Goal: Navigation & Orientation: Understand site structure

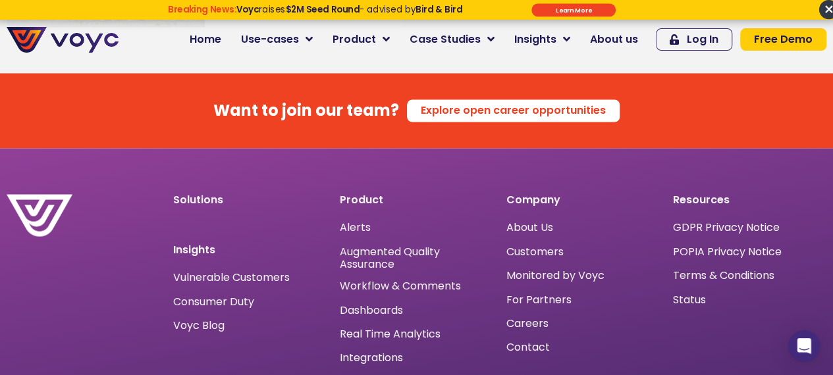
scroll to position [8561, 0]
click at [404, 286] on span "Workflow & Comments" at bounding box center [400, 286] width 121 height 0
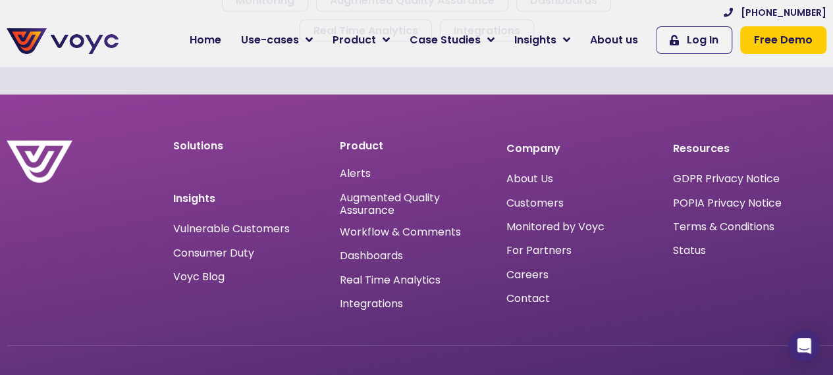
scroll to position [1454, 0]
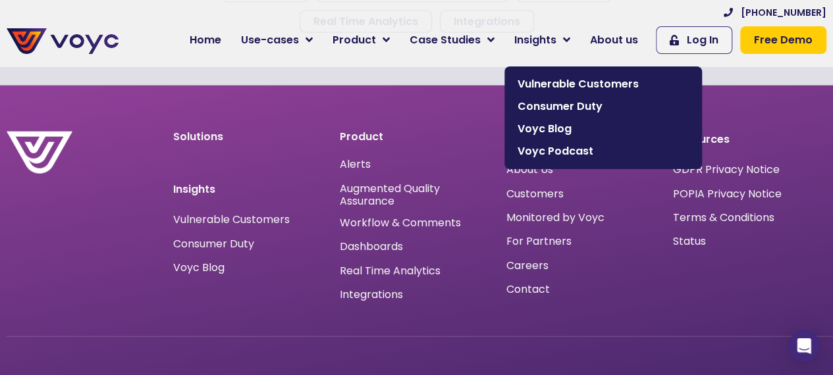
click at [549, 38] on span "Insights" at bounding box center [535, 40] width 42 height 16
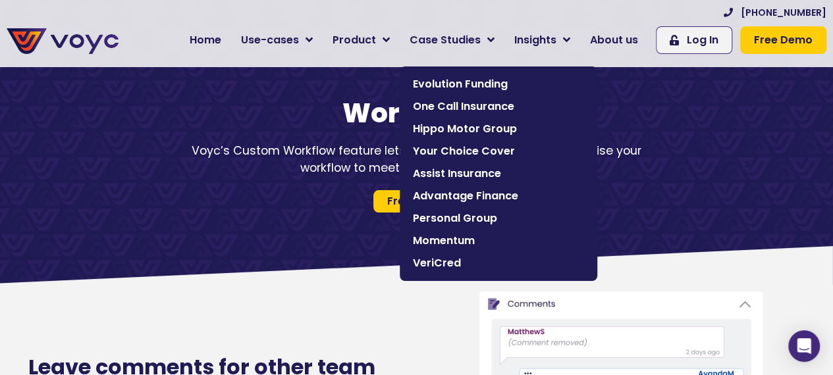
click at [473, 38] on span "Case Studies" at bounding box center [445, 40] width 71 height 16
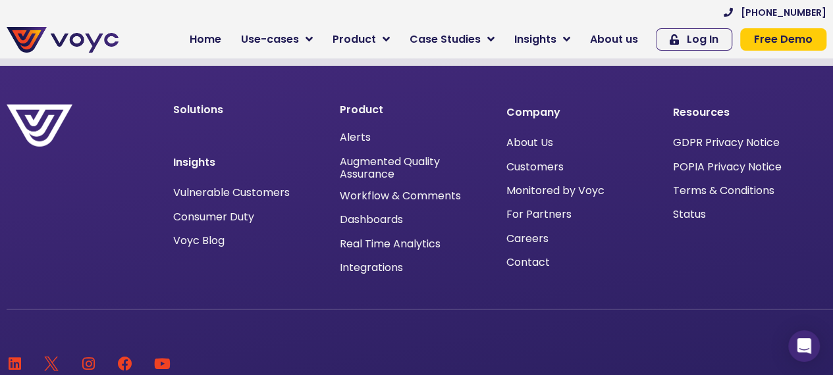
scroll to position [4208, 9]
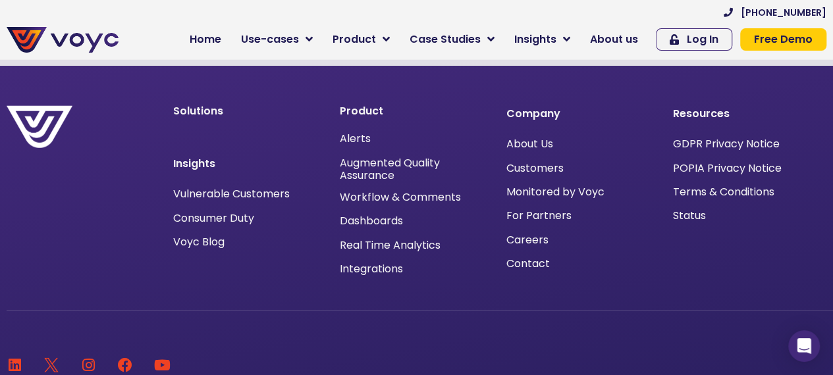
click at [692, 144] on span "GDPR Privacy Notice" at bounding box center [726, 144] width 107 height 0
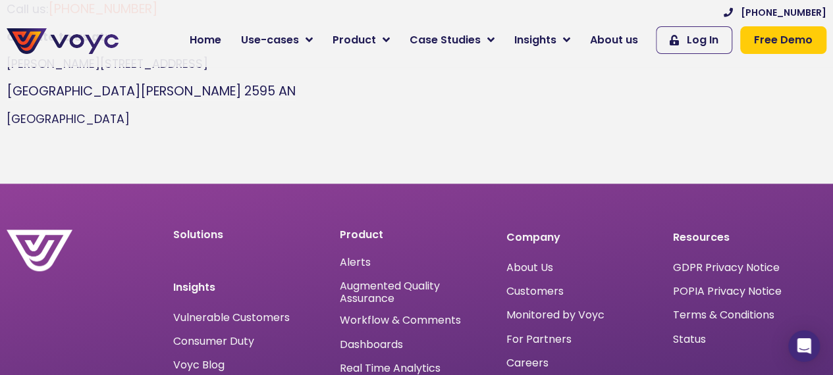
scroll to position [3143, 0]
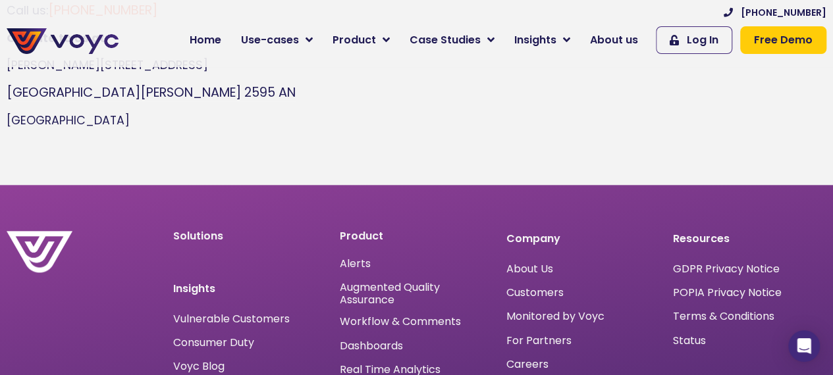
click at [715, 269] on span "GDPR Privacy Notice" at bounding box center [726, 269] width 107 height 0
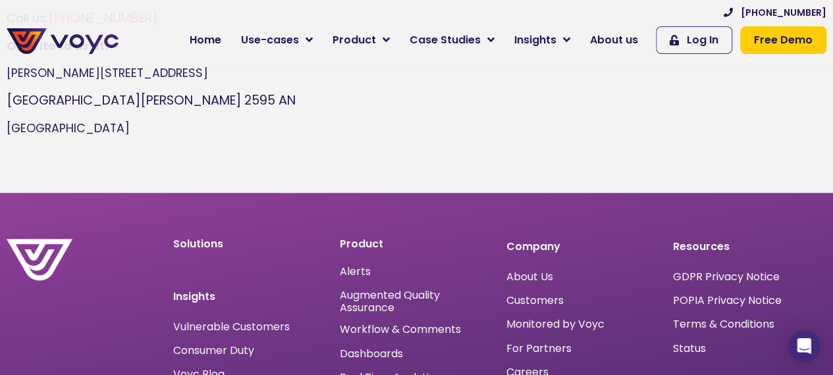
scroll to position [3116, 0]
